Goal: Book appointment/travel/reservation

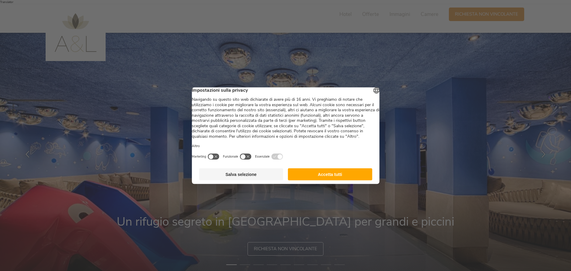
click at [329, 180] on button "Accetta tutti" at bounding box center [330, 174] width 84 height 12
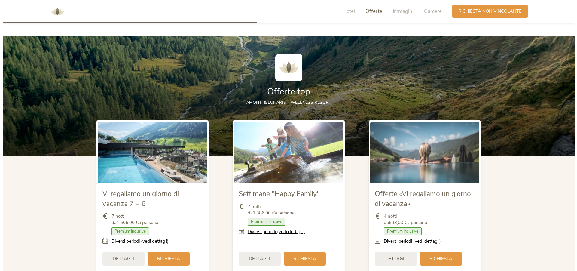
scroll to position [643, 0]
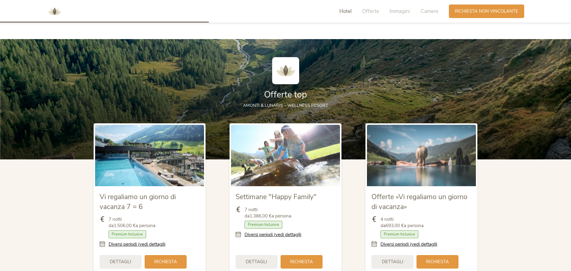
click at [144, 166] on img at bounding box center [149, 155] width 109 height 61
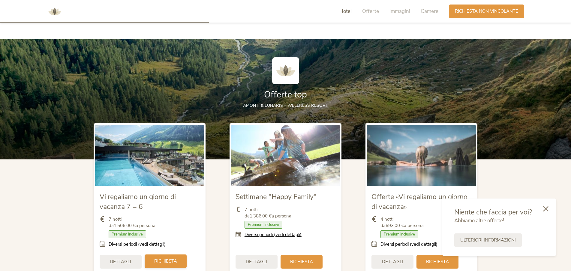
click at [175, 258] on span "Richiesta" at bounding box center [165, 261] width 23 height 6
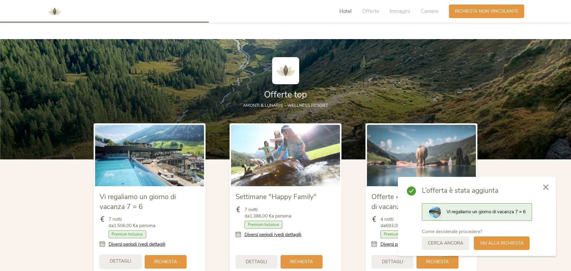
click at [116, 258] on span "Dettagli" at bounding box center [120, 261] width 21 height 6
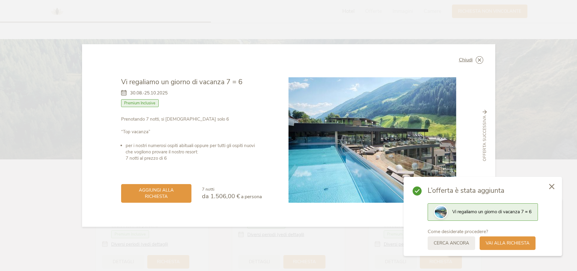
click at [550, 185] on icon at bounding box center [551, 185] width 5 height 5
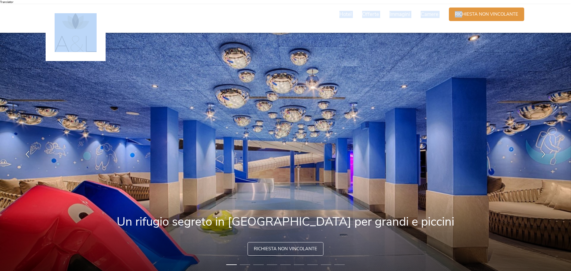
drag, startPoint x: 461, startPoint y: 14, endPoint x: 228, endPoint y: 102, distance: 249.2
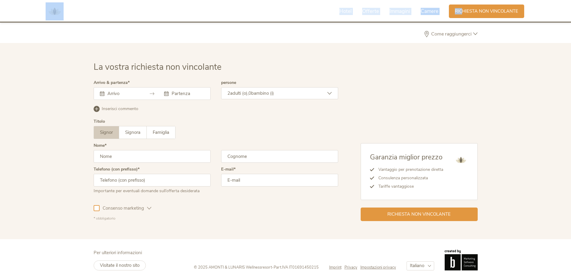
scroll to position [1759, 0]
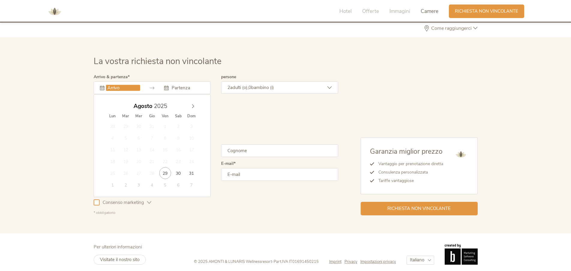
click at [132, 85] on input "text" at bounding box center [123, 88] width 34 height 6
click at [193, 104] on icon at bounding box center [193, 106] width 4 height 4
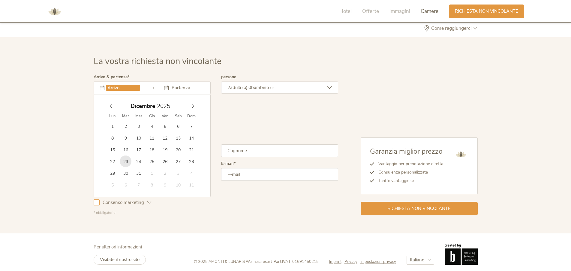
type input "[DATE]"
type input "2026"
click at [194, 104] on icon at bounding box center [193, 106] width 4 height 4
type input "[DATE]"
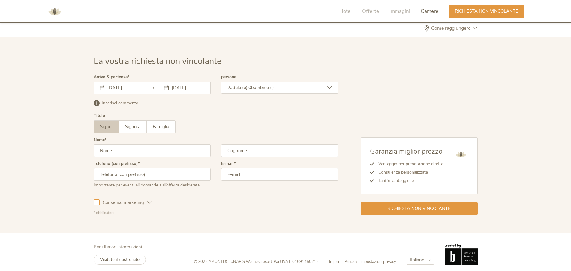
click at [251, 84] on span "0" at bounding box center [250, 87] width 3 height 6
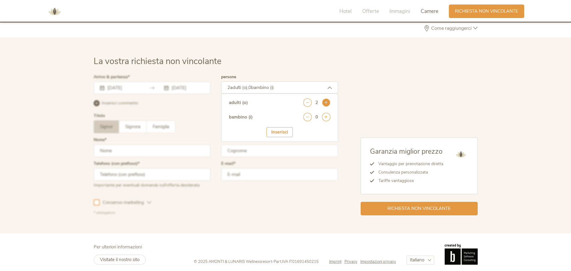
click at [325, 100] on icon at bounding box center [326, 102] width 8 height 8
click at [327, 114] on icon at bounding box center [326, 117] width 8 height 8
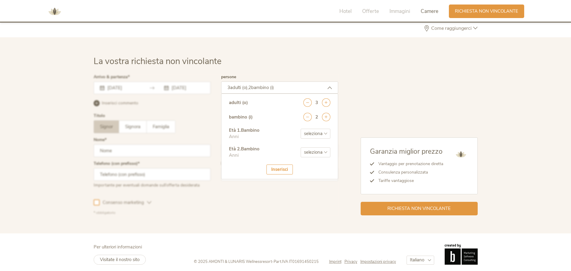
click at [301, 129] on select "seleziona 0 1 2 3 4 5 6 7 8 9 10 11 12 13 14 15 16 17" at bounding box center [316, 134] width 30 height 10
select select "15"
click option "15" at bounding box center [0, 0] width 0 height 0
click at [301, 147] on select "seleziona 0 1 2 3 4 5 6 7 8 9 10 11 12 13 14 15 16 17" at bounding box center [316, 152] width 30 height 10
select select "12"
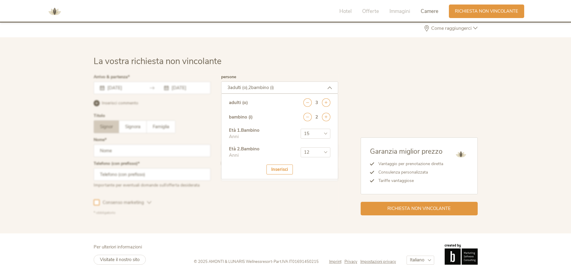
click option "12" at bounding box center [0, 0] width 0 height 0
click at [289, 164] on div "Inserisci" at bounding box center [280, 169] width 26 height 10
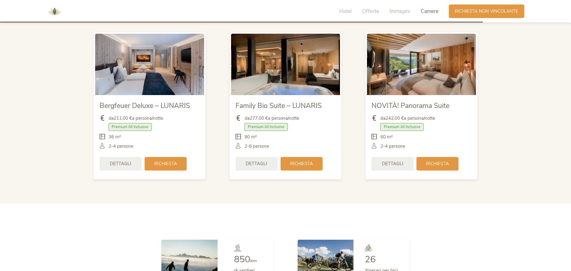
scroll to position [1452, 0]
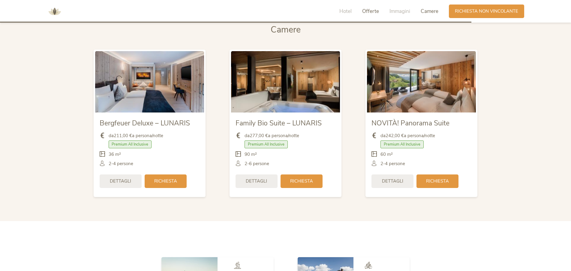
click at [377, 11] on span "Offerte" at bounding box center [370, 11] width 17 height 7
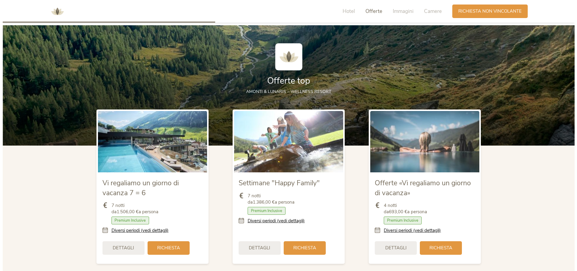
scroll to position [648, 0]
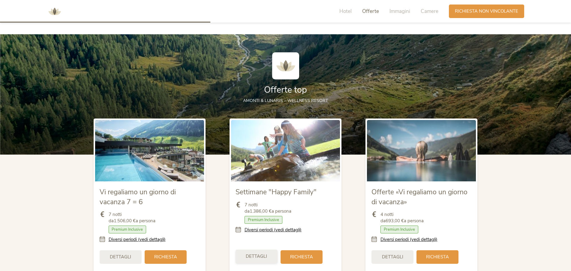
click at [256, 253] on span "Dettagli" at bounding box center [256, 256] width 21 height 6
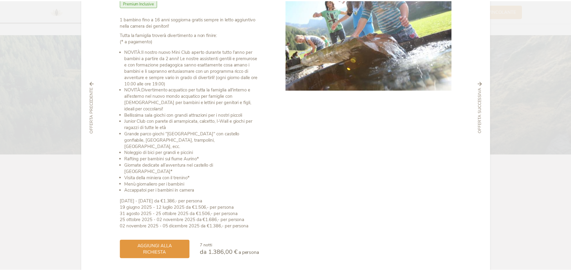
scroll to position [0, 0]
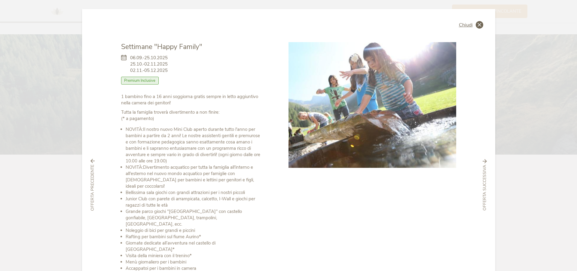
click at [476, 22] on icon at bounding box center [479, 25] width 8 height 8
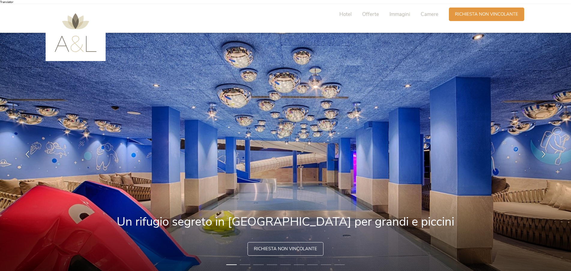
click at [84, 38] on img at bounding box center [76, 32] width 42 height 39
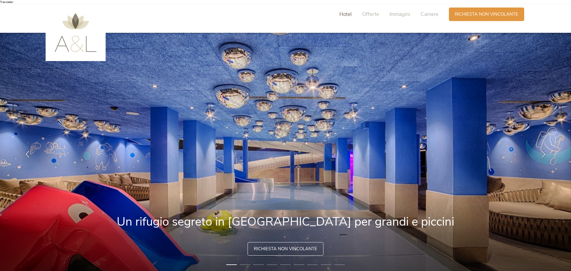
click at [345, 16] on span "Hotel" at bounding box center [346, 14] width 12 height 7
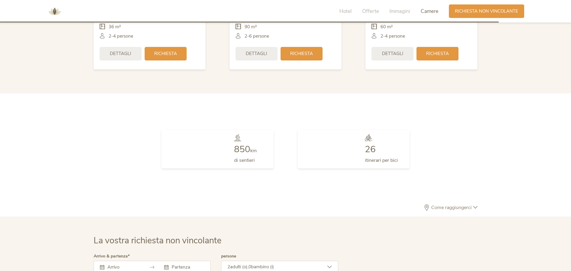
scroll to position [1759, 0]
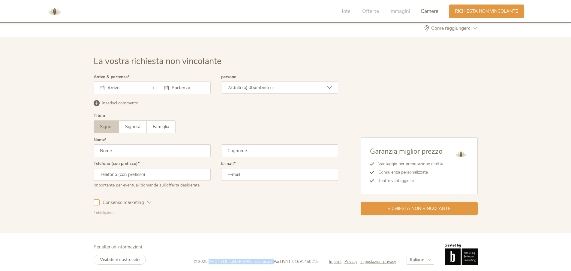
drag, startPoint x: 207, startPoint y: 256, endPoint x: 271, endPoint y: 256, distance: 63.7
click at [271, 259] on div "© 2025 AMONTI & LUNARIS Wellnessresort - Part.IVA IT01691450215" at bounding box center [261, 261] width 135 height 5
